Goal: Information Seeking & Learning: Learn about a topic

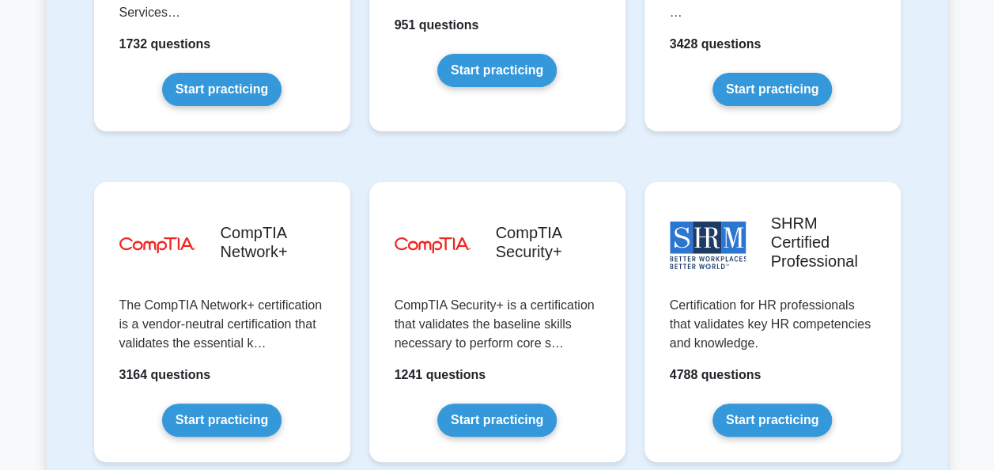
scroll to position [3013, 0]
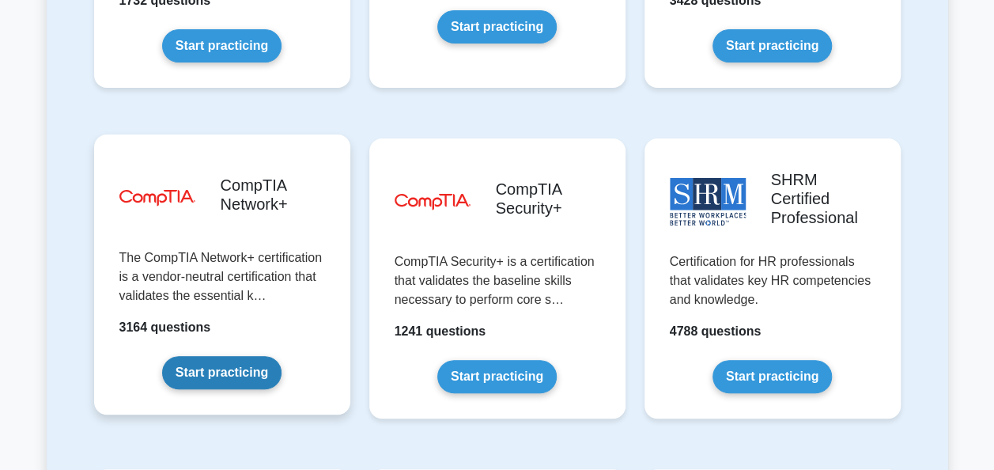
click at [207, 356] on link "Start practicing" at bounding box center [221, 372] width 119 height 33
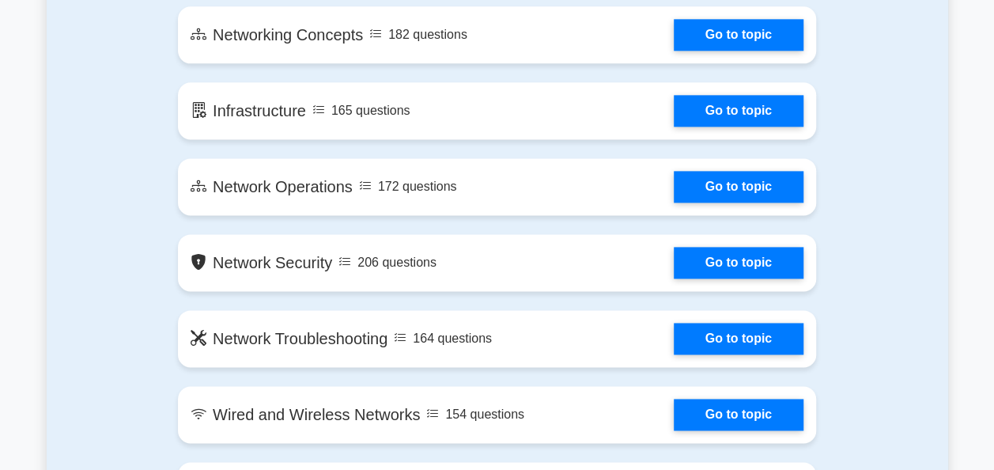
scroll to position [934, 0]
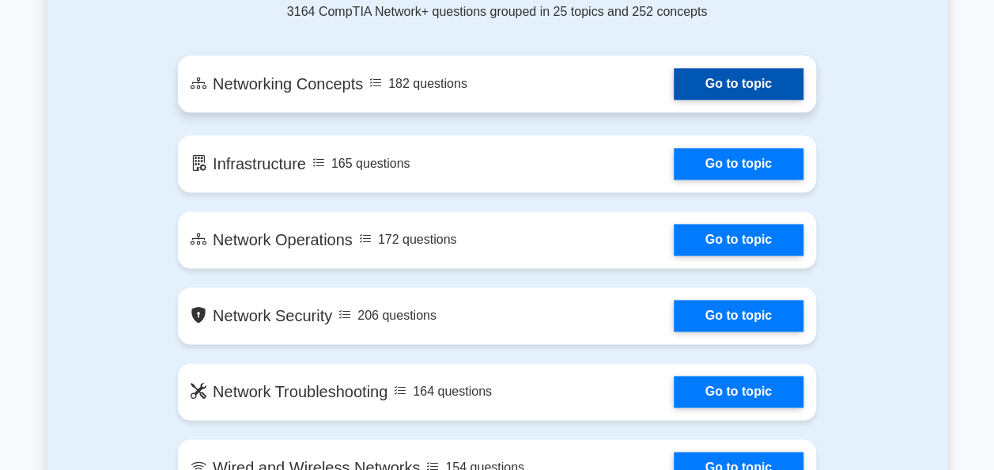
click at [735, 89] on link "Go to topic" at bounding box center [738, 84] width 130 height 32
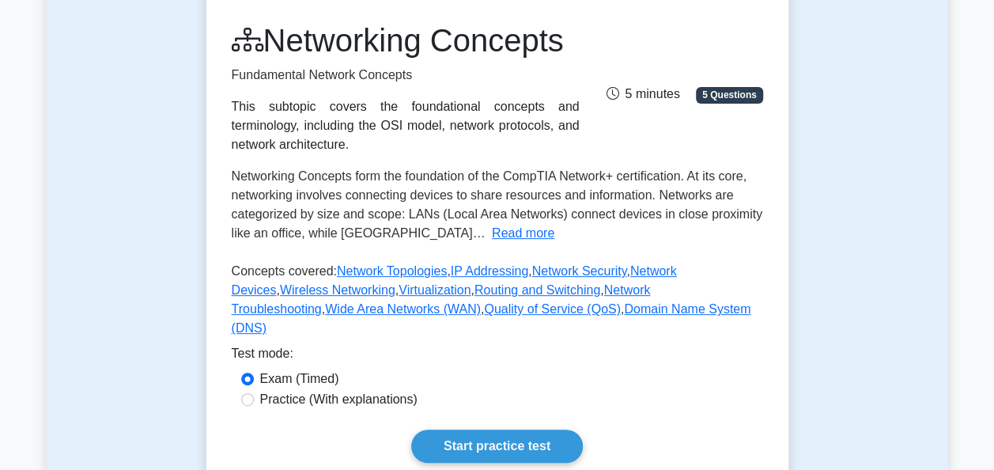
scroll to position [285, 0]
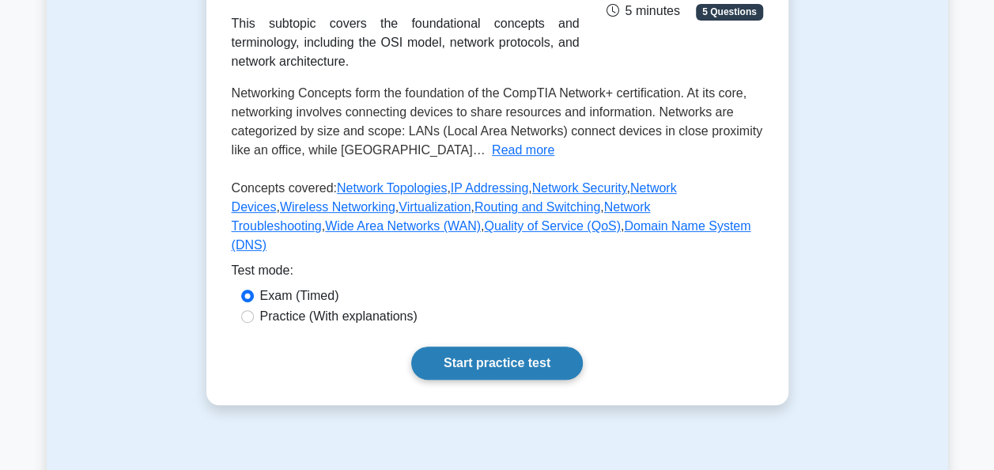
click at [497, 379] on link "Start practice test" at bounding box center [497, 362] width 172 height 33
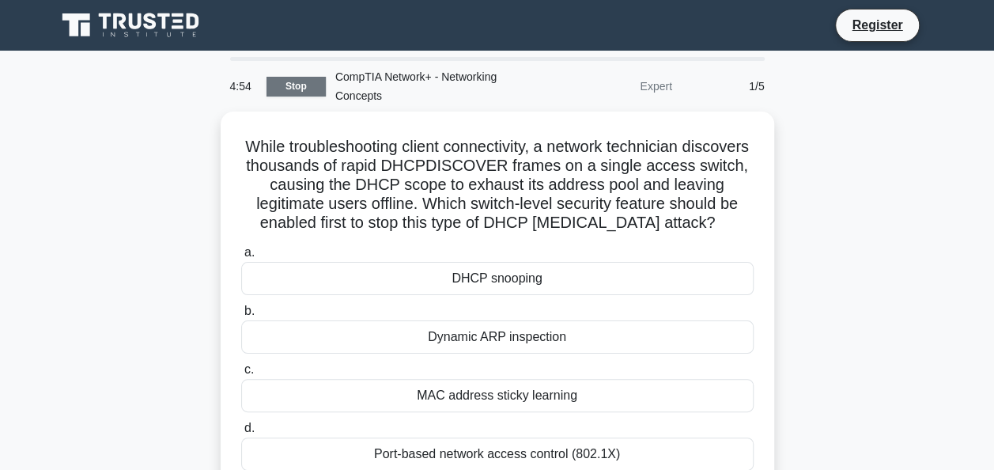
click at [296, 82] on link "Stop" at bounding box center [295, 87] width 59 height 20
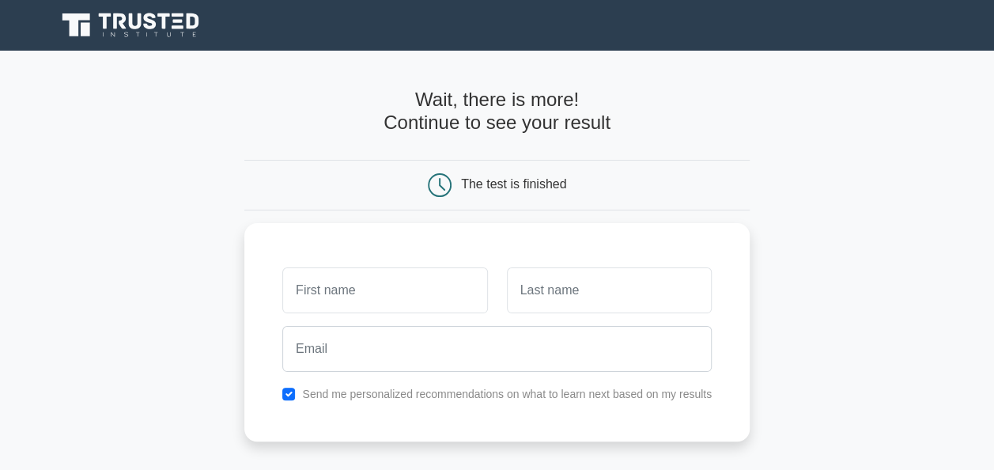
click at [102, 28] on icon at bounding box center [132, 25] width 152 height 30
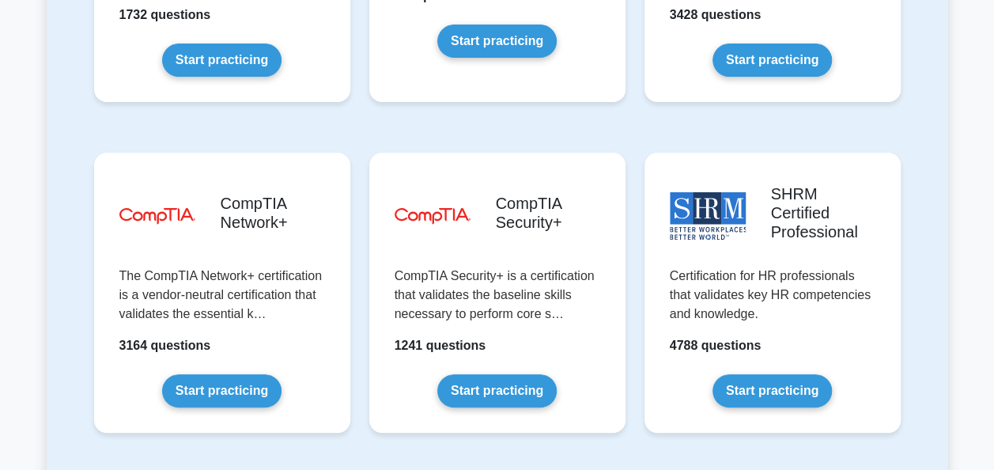
scroll to position [3005, 0]
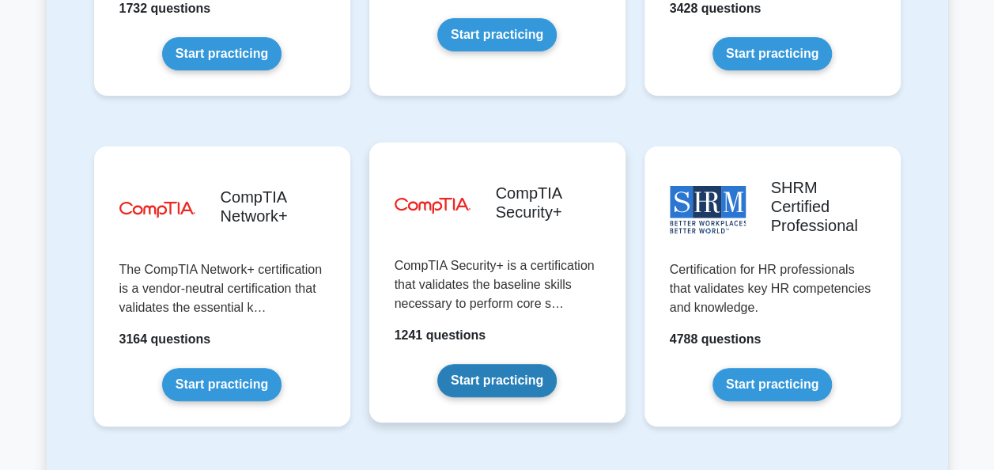
click at [489, 364] on link "Start practicing" at bounding box center [496, 380] width 119 height 33
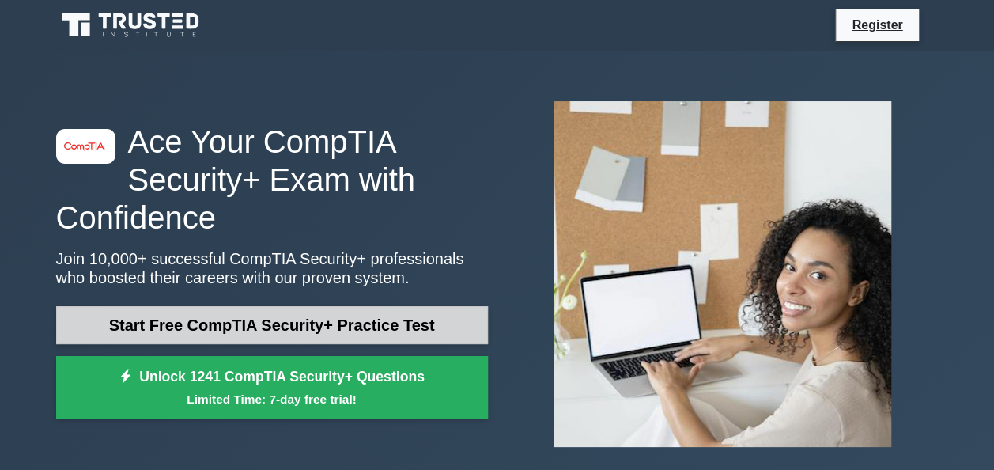
click at [387, 332] on link "Start Free CompTIA Security+ Practice Test" at bounding box center [272, 325] width 432 height 38
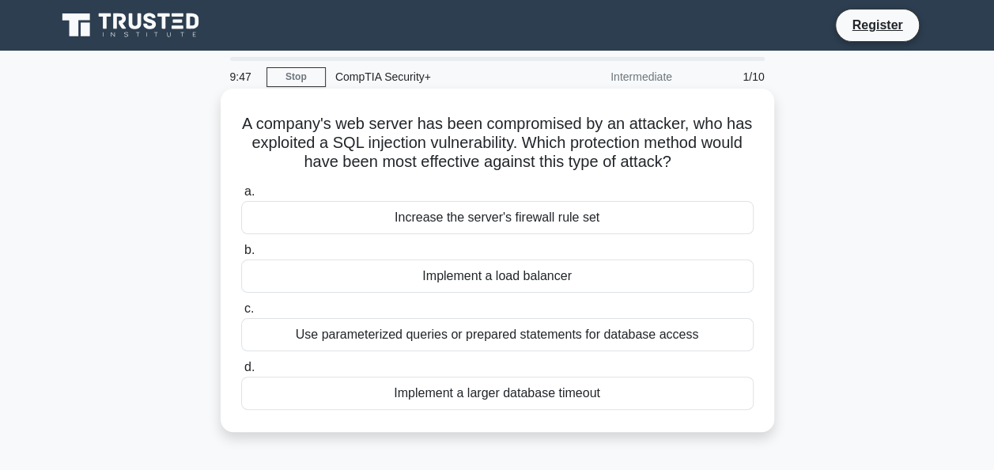
click at [547, 279] on div "Implement a load balancer" at bounding box center [497, 275] width 512 height 33
click at [241, 255] on input "b. Implement a load balancer" at bounding box center [241, 250] width 0 height 10
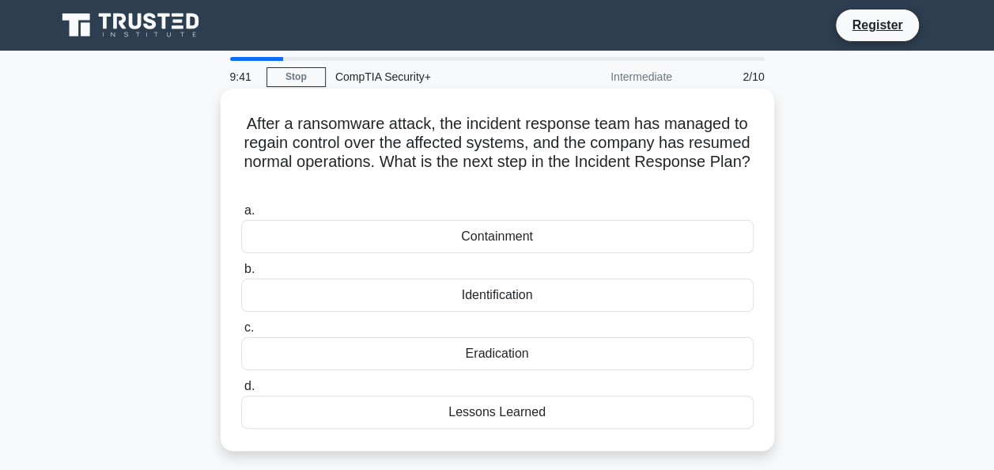
click at [491, 234] on div "Containment" at bounding box center [497, 236] width 512 height 33
click at [241, 216] on input "a. Containment" at bounding box center [241, 211] width 0 height 10
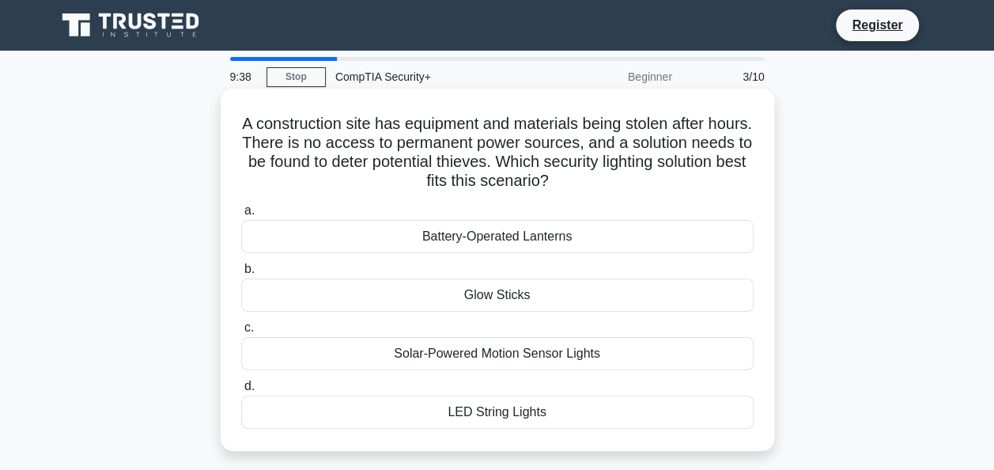
click at [621, 300] on div "Glow Sticks" at bounding box center [497, 294] width 512 height 33
click at [241, 274] on input "b. Glow Sticks" at bounding box center [241, 269] width 0 height 10
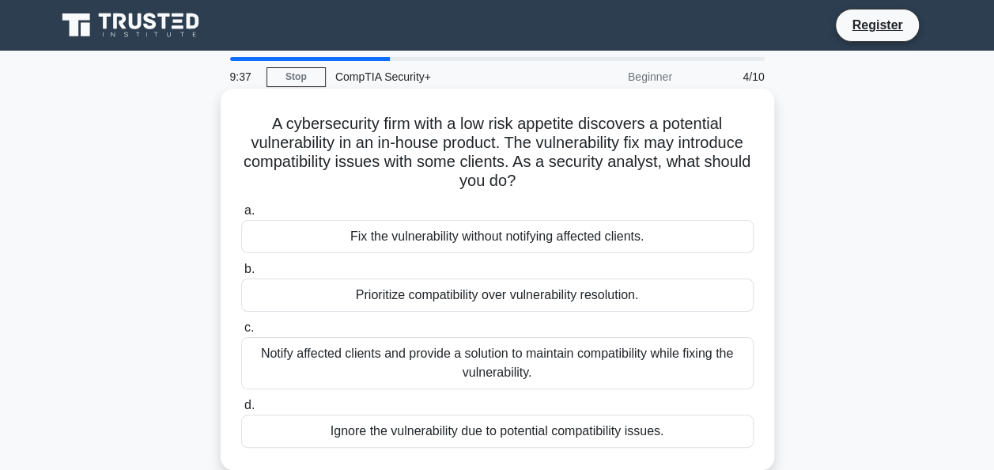
click at [646, 301] on div "Prioritize compatibility over vulnerability resolution." at bounding box center [497, 294] width 512 height 33
click at [241, 274] on input "b. Prioritize compatibility over vulnerability resolution." at bounding box center [241, 269] width 0 height 10
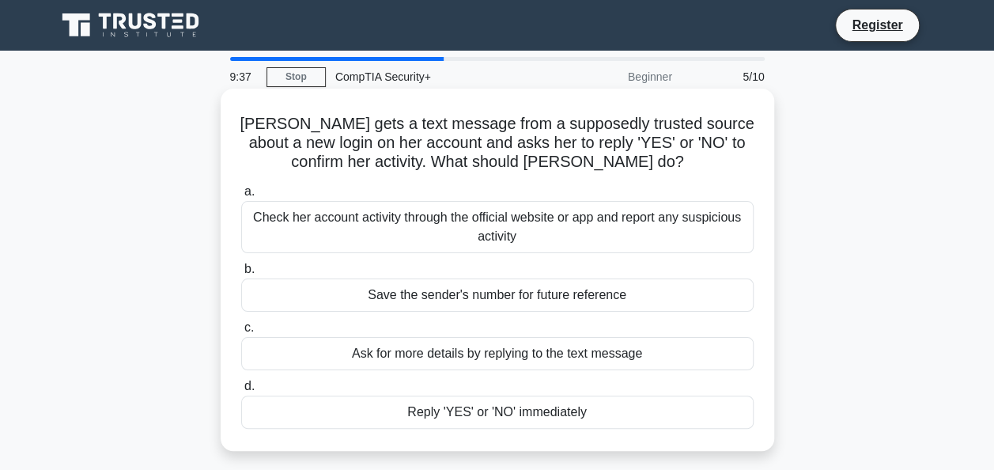
click at [676, 303] on div "Save the sender's number for future reference" at bounding box center [497, 294] width 512 height 33
click at [241, 274] on input "b. Save the sender's number for future reference" at bounding box center [241, 269] width 0 height 10
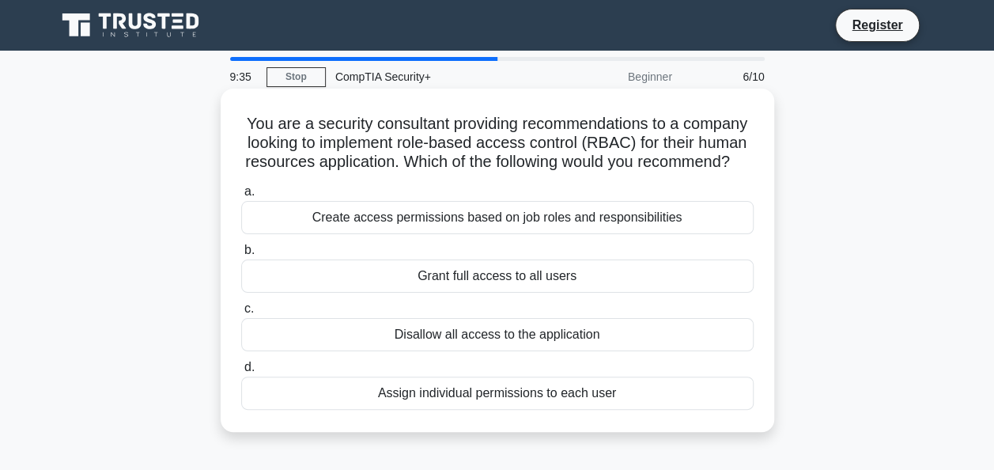
click at [643, 292] on div "Grant full access to all users" at bounding box center [497, 275] width 512 height 33
click at [241, 255] on input "b. Grant full access to all users" at bounding box center [241, 250] width 0 height 10
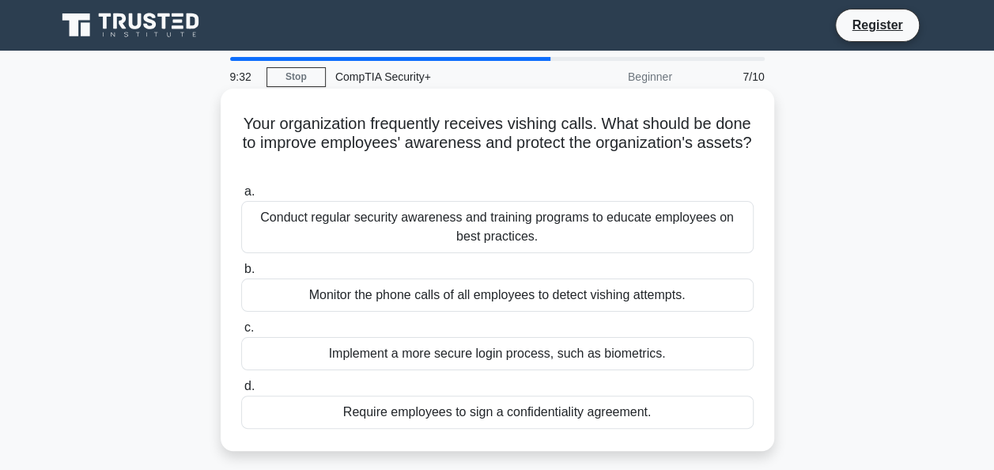
click at [664, 353] on div "Implement a more secure login process, such as biometrics." at bounding box center [497, 353] width 512 height 33
click at [241, 333] on input "c. Implement a more secure login process, such as biometrics." at bounding box center [241, 328] width 0 height 10
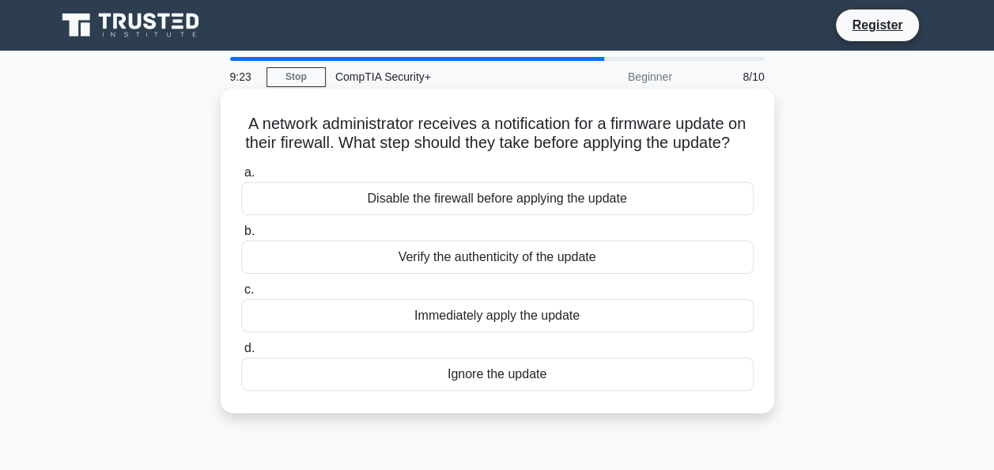
click at [628, 332] on div "Immediately apply the update" at bounding box center [497, 315] width 512 height 33
click at [241, 295] on input "c. Immediately apply the update" at bounding box center [241, 290] width 0 height 10
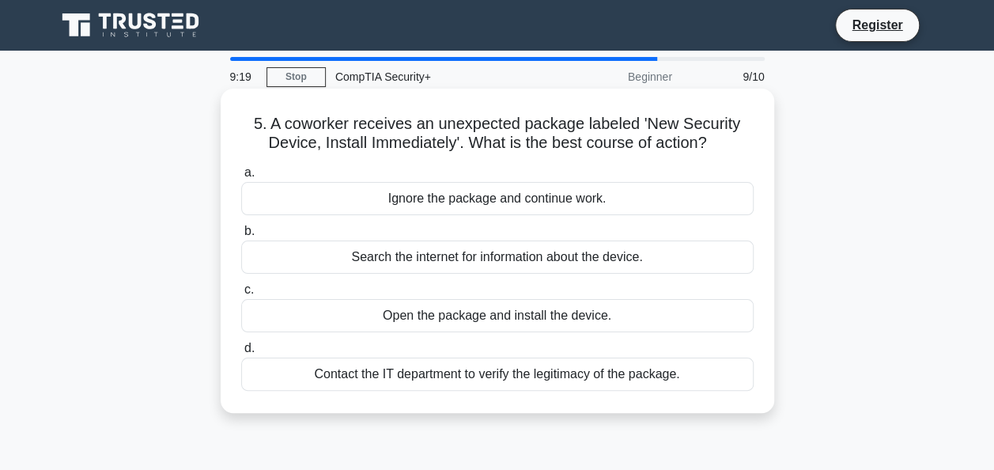
click at [625, 261] on div "Search the internet for information about the device." at bounding box center [497, 256] width 512 height 33
click at [241, 236] on input "b. Search the internet for information about the device." at bounding box center [241, 231] width 0 height 10
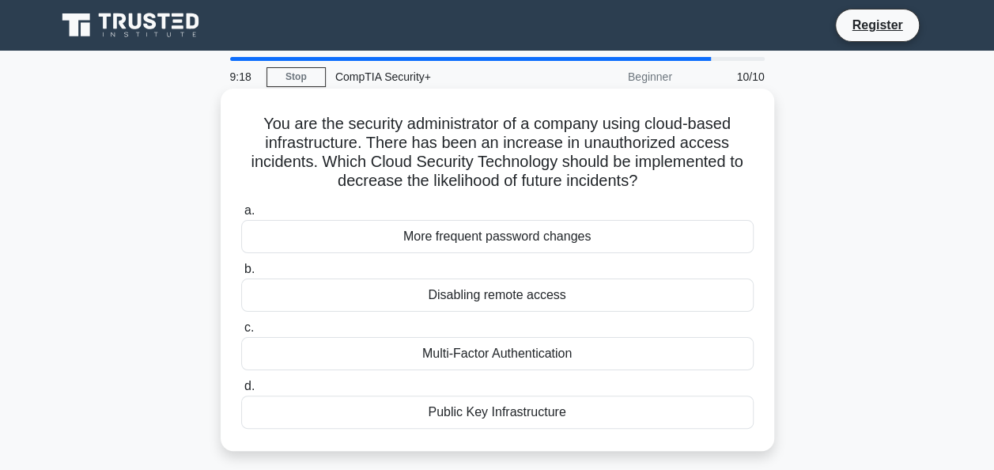
click at [558, 296] on div "Disabling remote access" at bounding box center [497, 294] width 512 height 33
click at [241, 274] on input "b. Disabling remote access" at bounding box center [241, 269] width 0 height 10
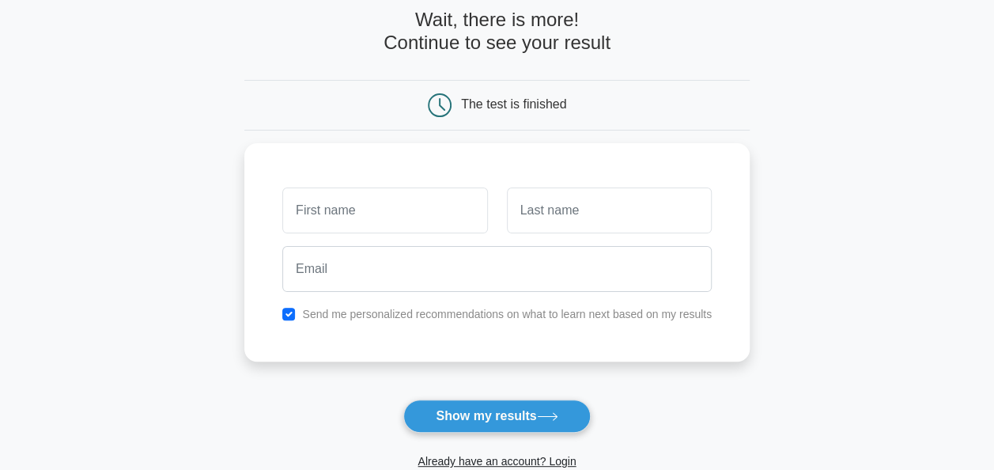
scroll to position [158, 0]
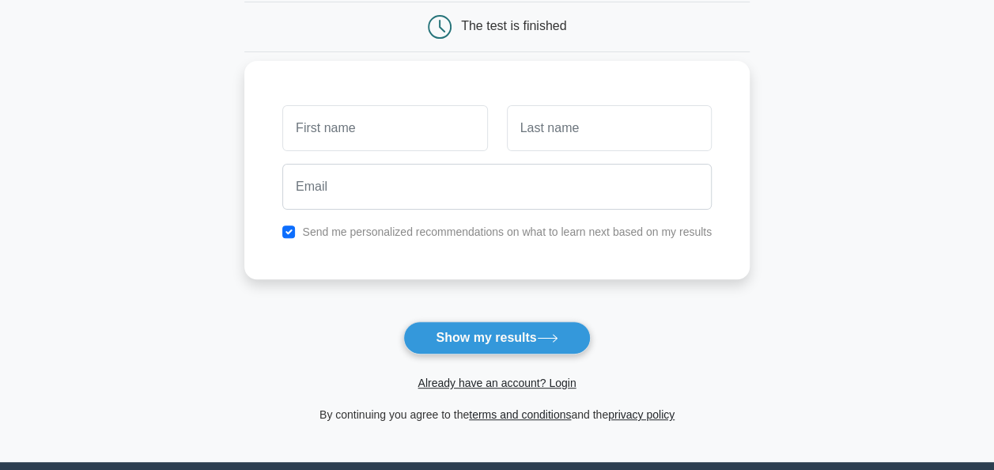
click at [373, 126] on input "text" at bounding box center [384, 128] width 205 height 46
type input "Asif"
click at [558, 131] on input "text" at bounding box center [609, 128] width 205 height 46
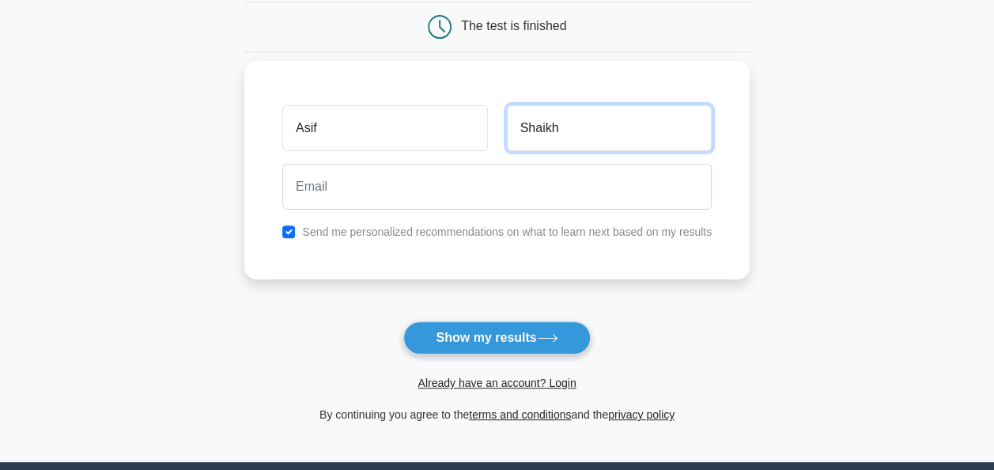
type input "Shaikh"
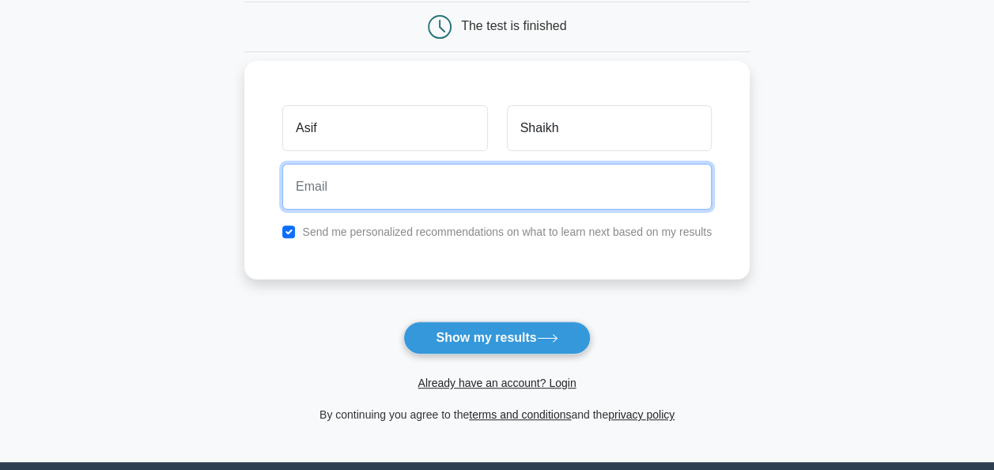
click at [545, 202] on input "email" at bounding box center [496, 187] width 429 height 46
type input "[EMAIL_ADDRESS][DOMAIN_NAME]"
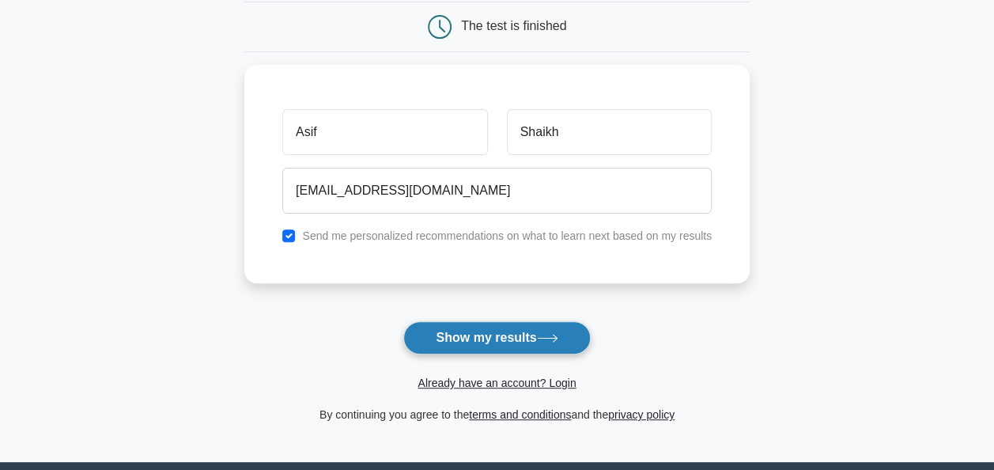
click at [489, 339] on button "Show my results" at bounding box center [496, 337] width 187 height 33
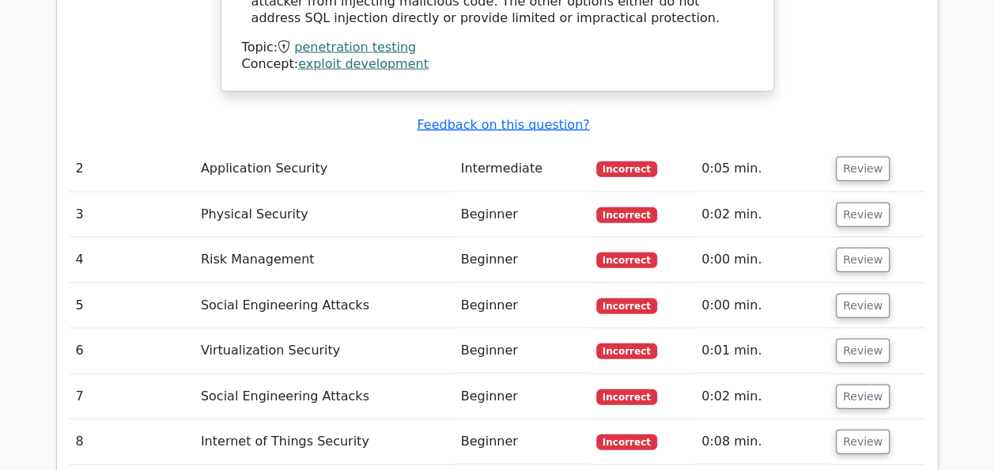
scroll to position [1854, 0]
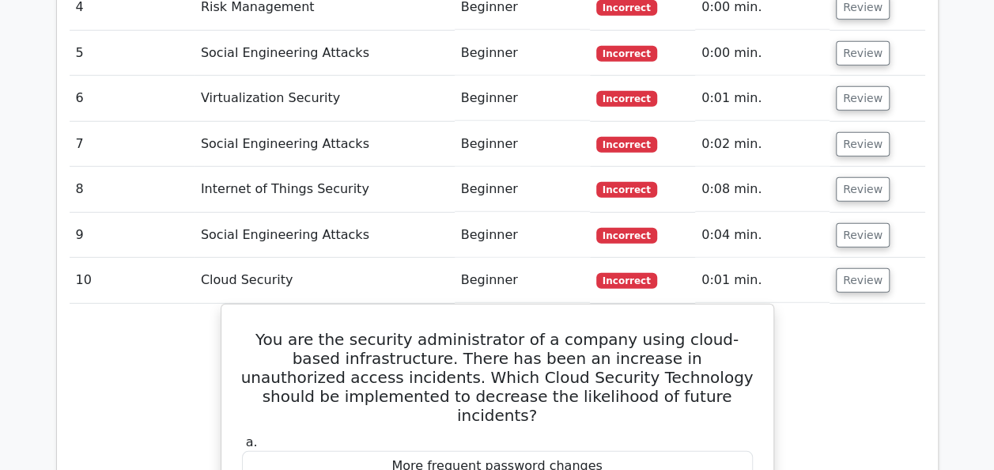
scroll to position [1775, 0]
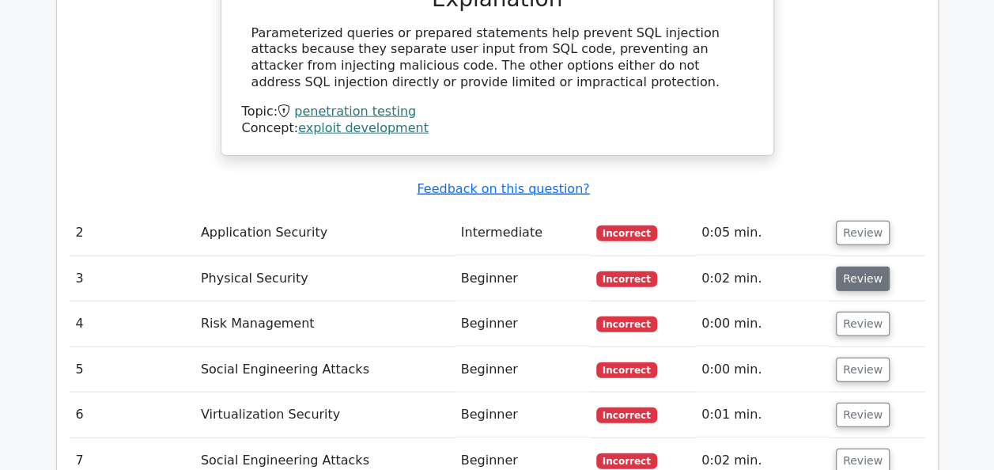
click at [846, 266] on button "Review" at bounding box center [863, 278] width 54 height 25
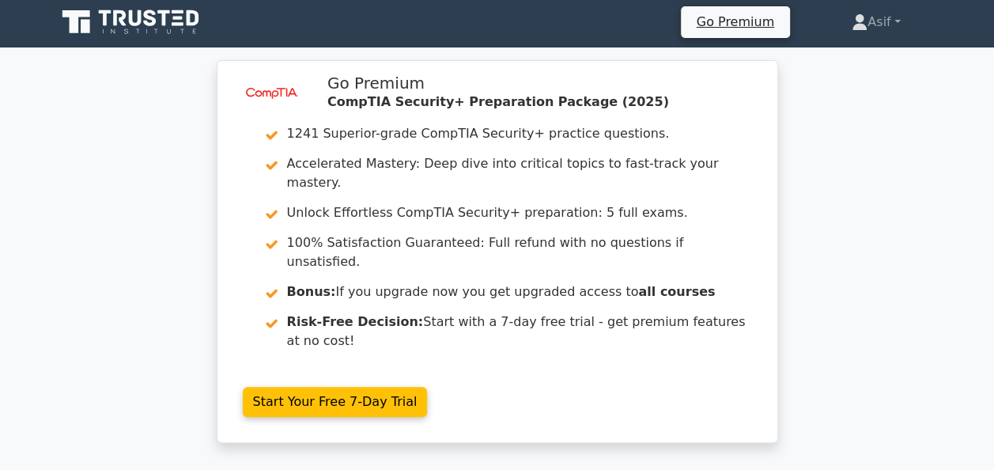
scroll to position [0, 0]
